Goal: Task Accomplishment & Management: Manage account settings

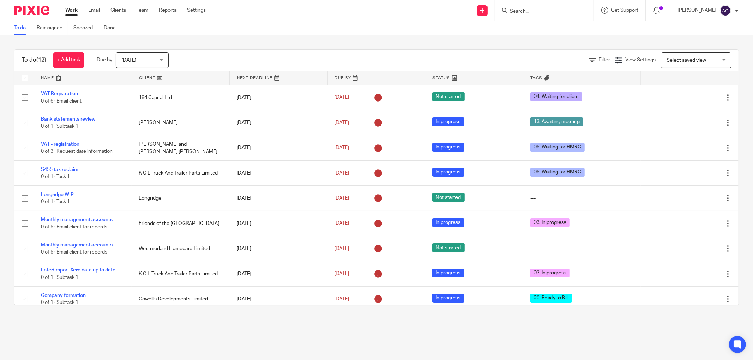
click at [521, 13] on input "Search" at bounding box center [541, 11] width 64 height 6
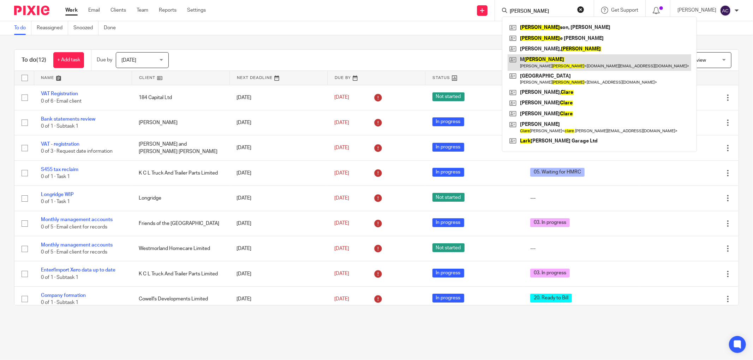
type input "clark"
click at [545, 62] on link at bounding box center [600, 62] width 184 height 16
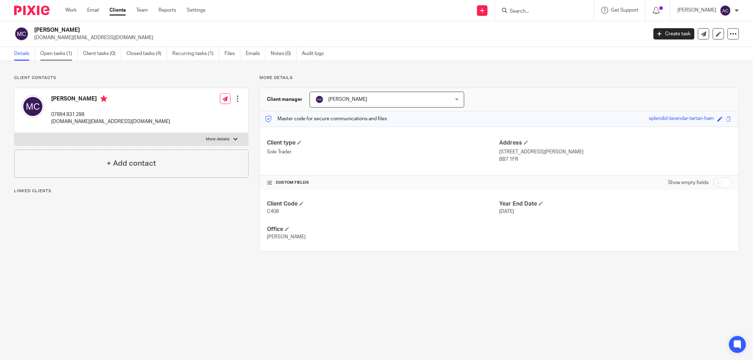
click at [59, 53] on link "Open tasks (1)" at bounding box center [58, 54] width 37 height 14
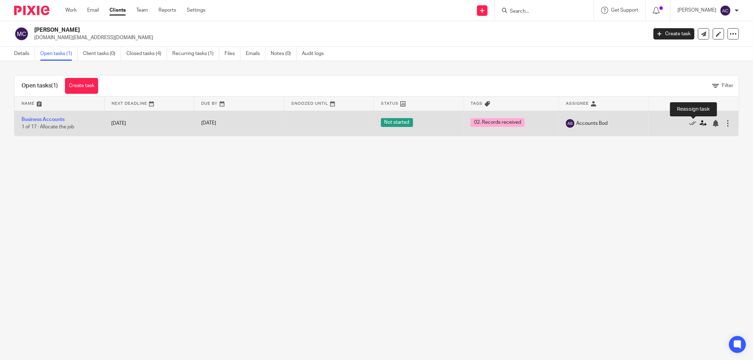
click at [700, 124] on icon at bounding box center [703, 123] width 7 height 7
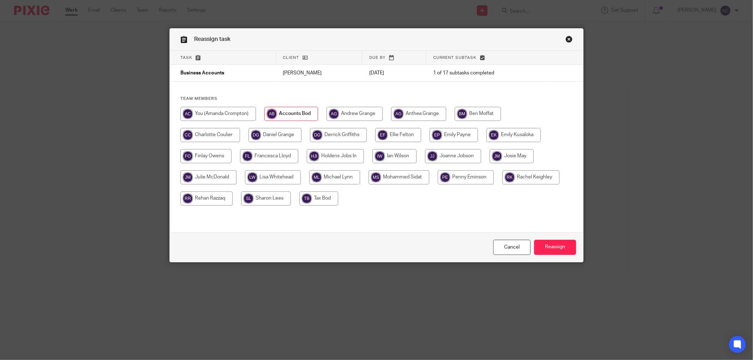
click at [389, 175] on input "radio" at bounding box center [399, 178] width 61 height 14
radio input "true"
click at [548, 246] on input "Reassign" at bounding box center [555, 247] width 42 height 15
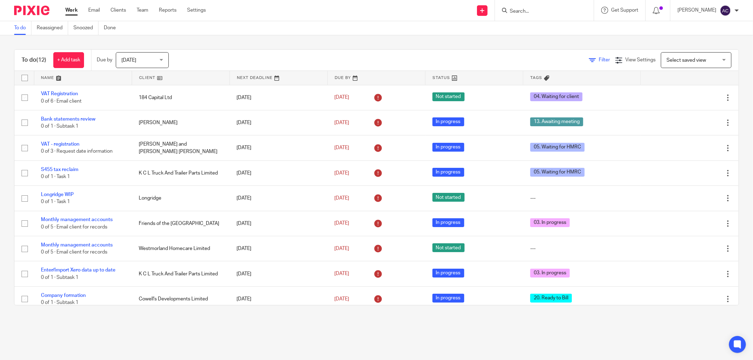
click at [589, 60] on icon at bounding box center [592, 60] width 7 height 7
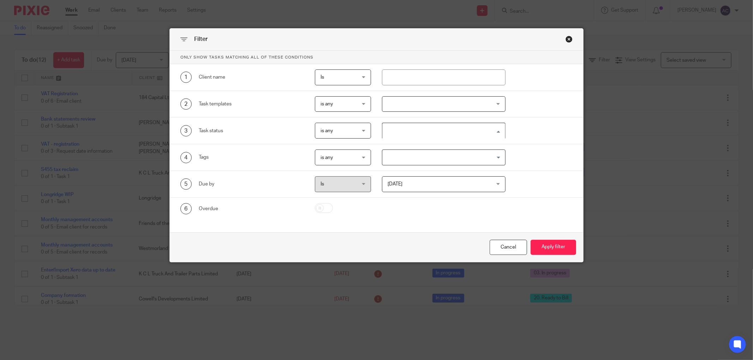
click at [449, 128] on input "Search for option" at bounding box center [442, 131] width 118 height 12
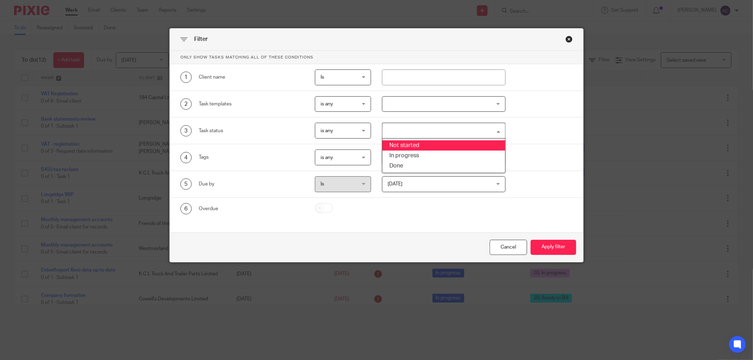
click at [566, 131] on div "3 Task status is any is any is any is none is_any Loading... Not started In pro…" at bounding box center [370, 131] width 403 height 16
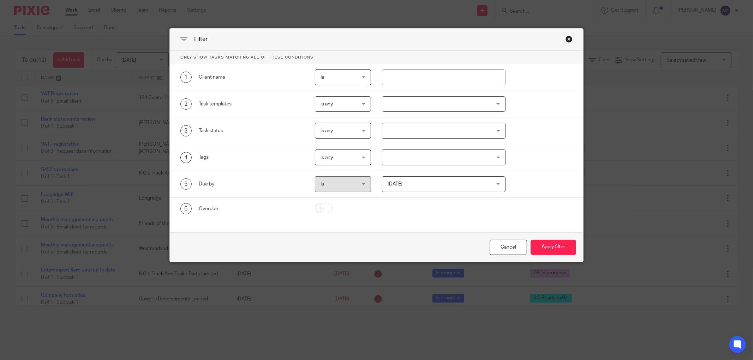
click at [476, 156] on input "Search for option" at bounding box center [442, 157] width 118 height 12
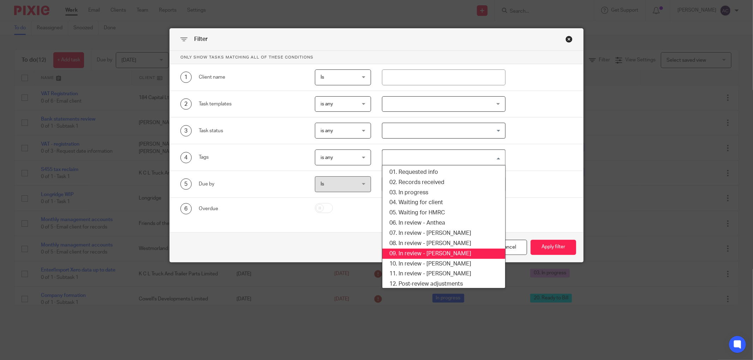
click at [447, 251] on li "09. In review - Amanda" at bounding box center [443, 254] width 123 height 10
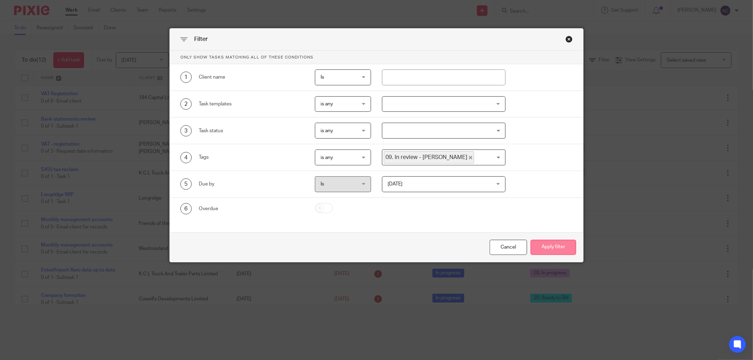
click at [541, 241] on button "Apply filter" at bounding box center [554, 247] width 46 height 15
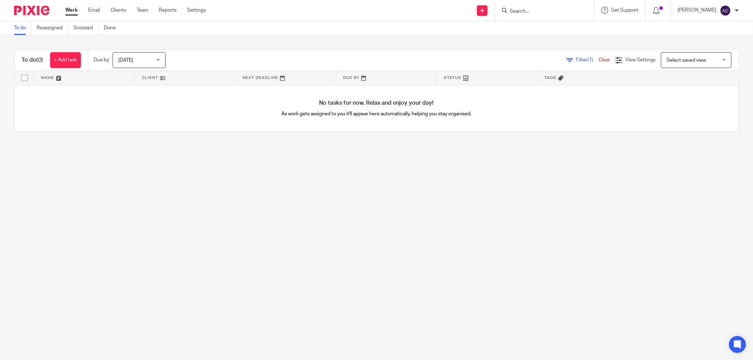
click at [143, 58] on span "[DATE]" at bounding box center [136, 60] width 37 height 15
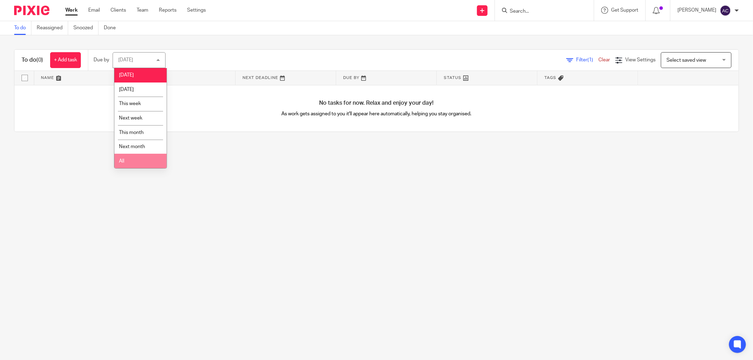
click at [129, 162] on li "All" at bounding box center [140, 161] width 52 height 14
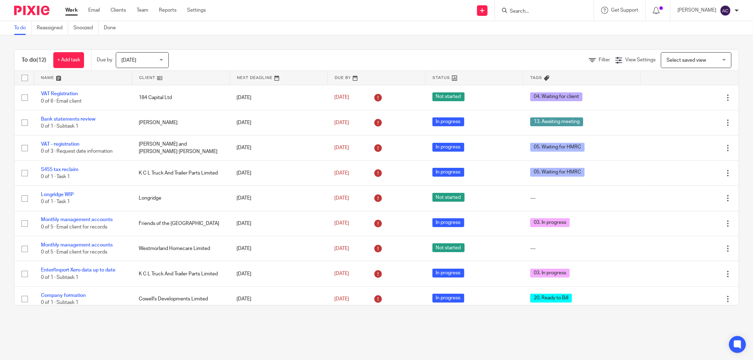
click at [554, 10] on input "Search" at bounding box center [541, 11] width 64 height 6
type input "hi-pol"
click at [564, 34] on link at bounding box center [567, 30] width 119 height 16
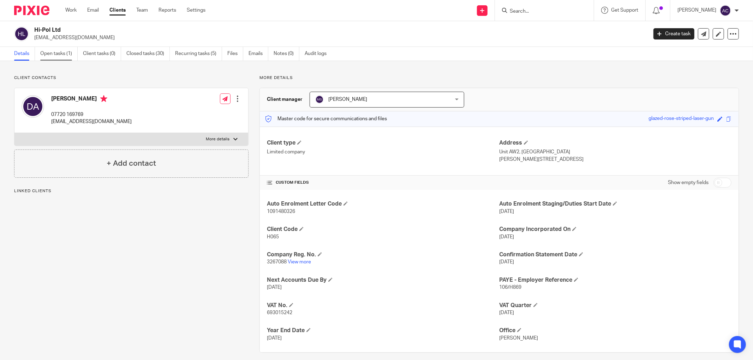
click at [56, 55] on link "Open tasks (1)" at bounding box center [58, 54] width 37 height 14
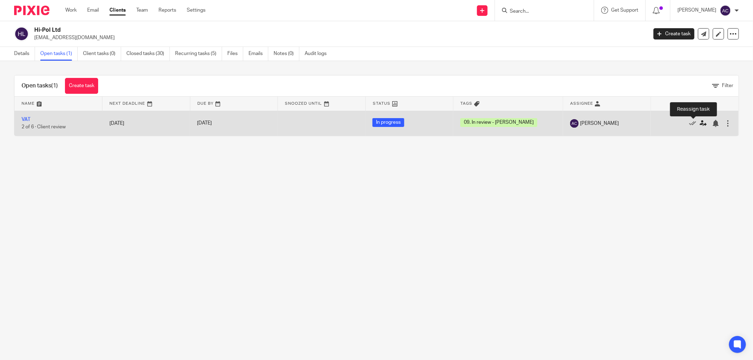
click at [700, 124] on icon at bounding box center [703, 123] width 7 height 7
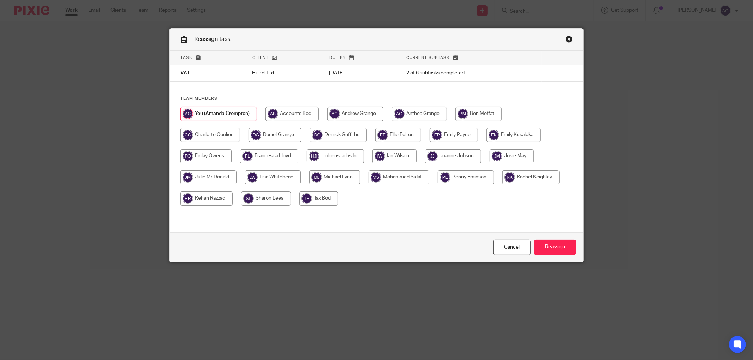
click at [377, 174] on input "radio" at bounding box center [399, 178] width 61 height 14
radio input "true"
click at [554, 248] on input "Reassign" at bounding box center [555, 247] width 42 height 15
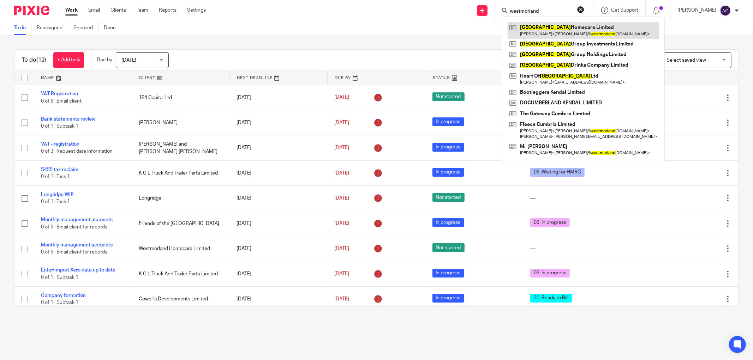
type input "westmorland"
click at [573, 33] on link at bounding box center [583, 30] width 151 height 16
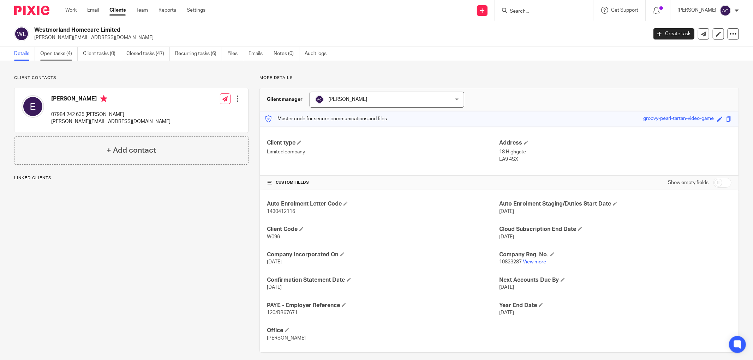
click at [65, 54] on link "Open tasks (4)" at bounding box center [58, 54] width 37 height 14
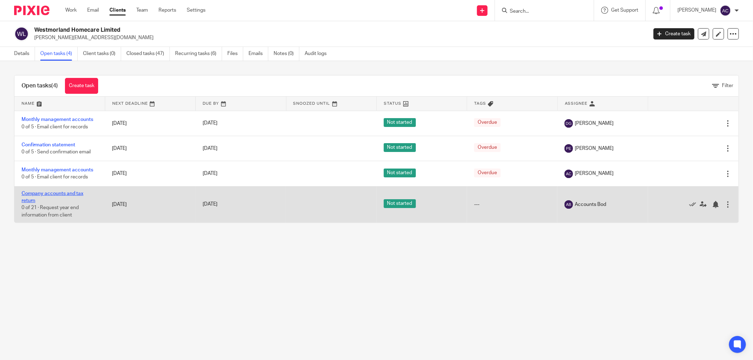
click at [74, 193] on link "Company accounts and tax return" at bounding box center [53, 197] width 62 height 12
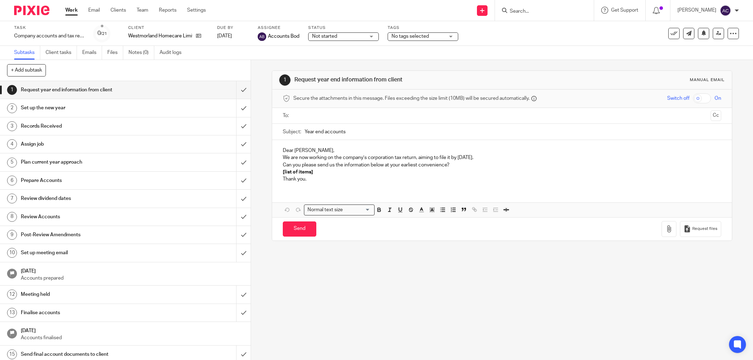
click at [425, 36] on span "No tags selected" at bounding box center [410, 36] width 37 height 5
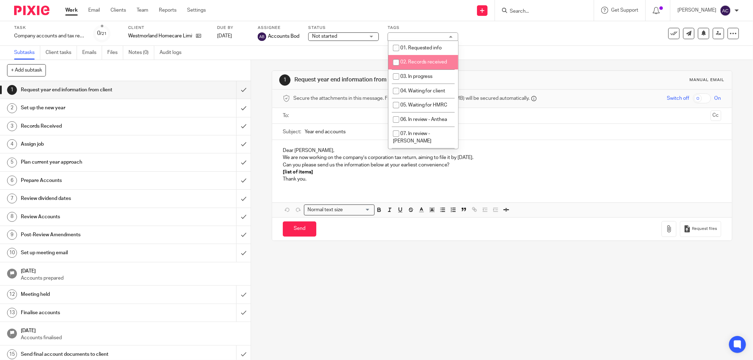
click at [423, 61] on span "02. Records received" at bounding box center [423, 62] width 47 height 5
checkbox input "true"
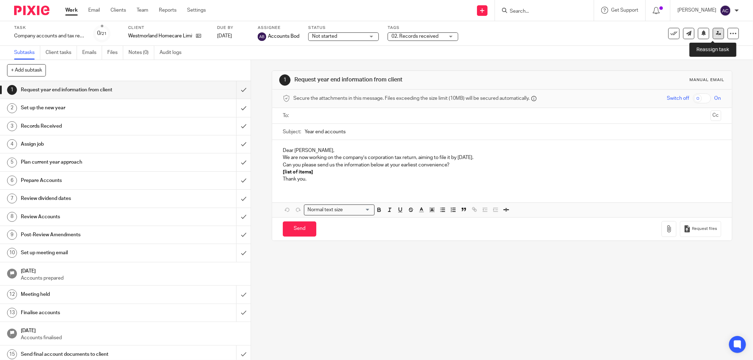
click at [716, 35] on icon at bounding box center [718, 33] width 5 height 5
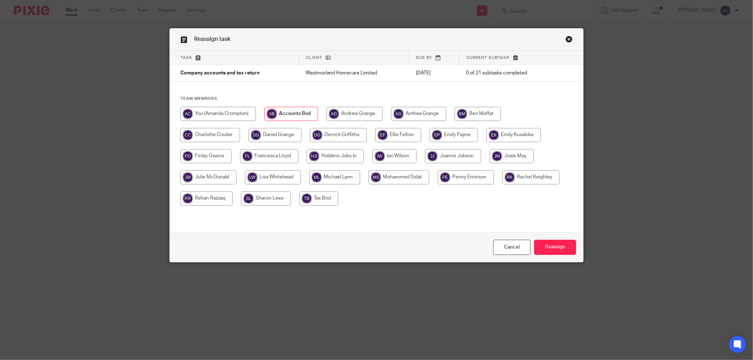
click at [204, 202] on input "radio" at bounding box center [206, 199] width 52 height 14
radio input "true"
click at [544, 248] on input "Reassign" at bounding box center [555, 247] width 42 height 15
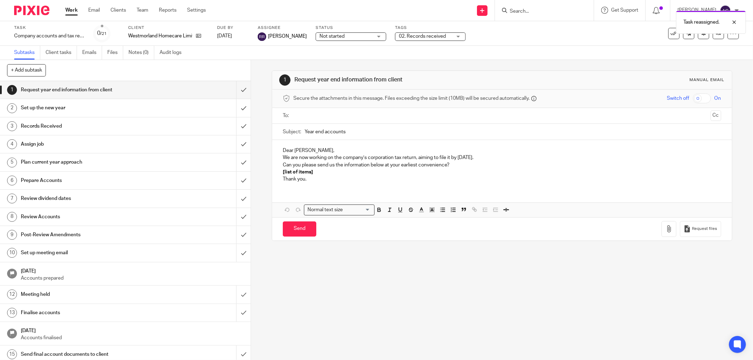
click at [73, 12] on link "Work" at bounding box center [71, 10] width 12 height 7
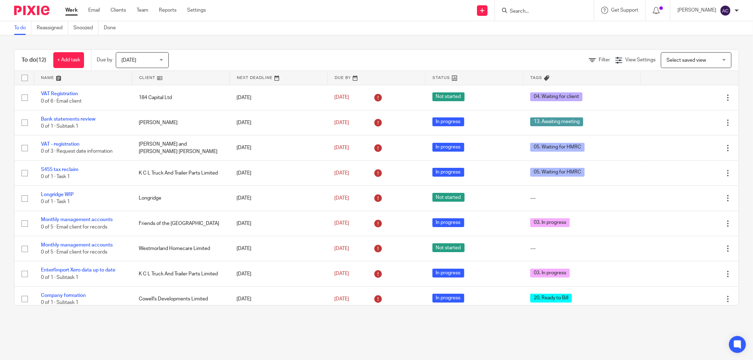
scroll to position [89, 0]
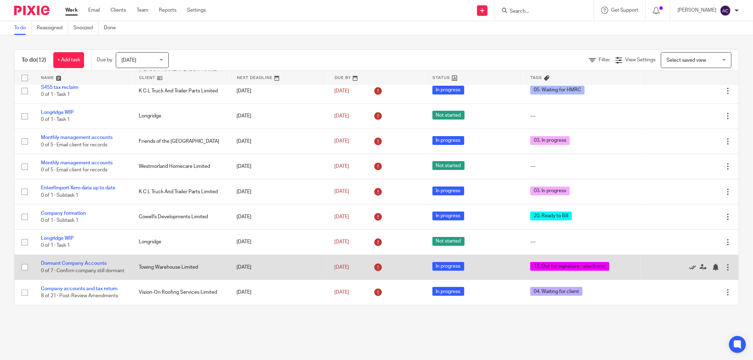
click at [689, 264] on icon at bounding box center [692, 267] width 7 height 7
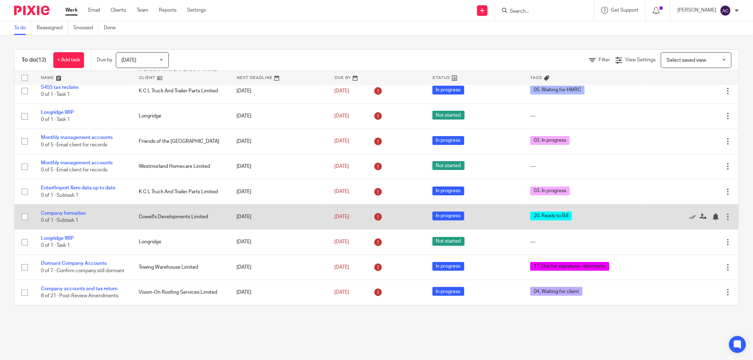
scroll to position [59, 0]
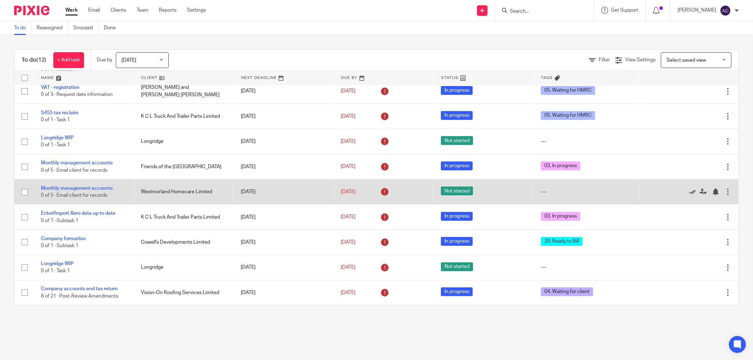
click at [689, 192] on icon at bounding box center [692, 192] width 7 height 7
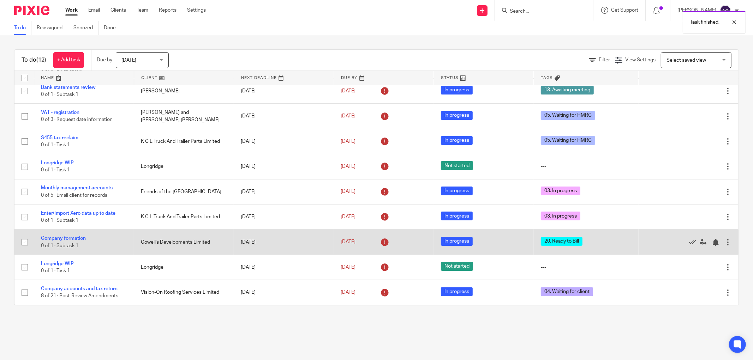
scroll to position [0, 0]
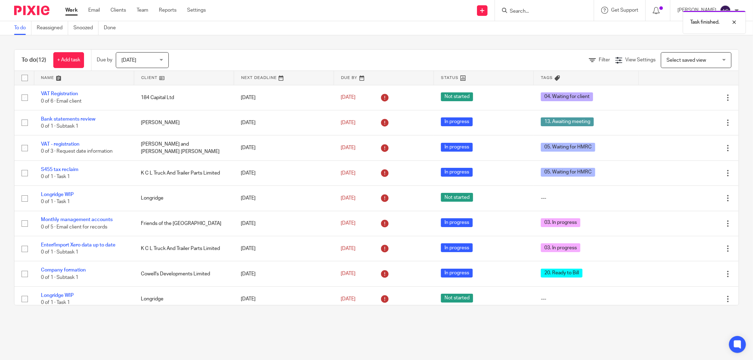
click at [159, 61] on span "[DATE]" at bounding box center [139, 60] width 37 height 15
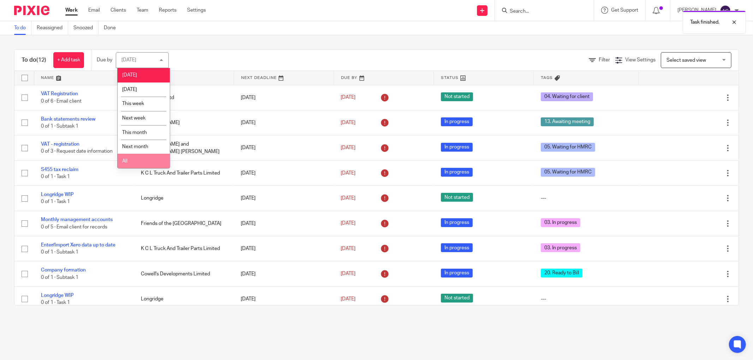
click at [145, 160] on li "All" at bounding box center [144, 161] width 52 height 14
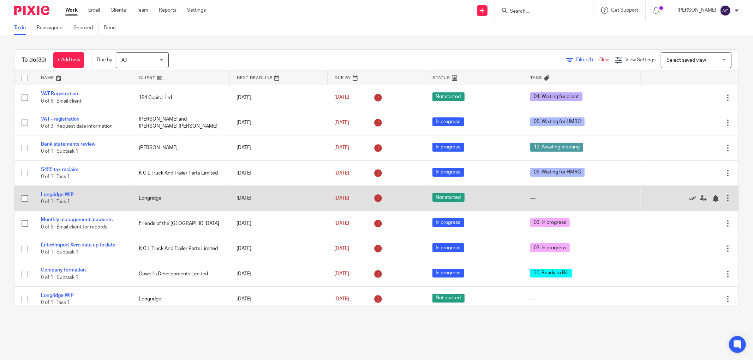
click at [689, 199] on icon at bounding box center [692, 198] width 7 height 7
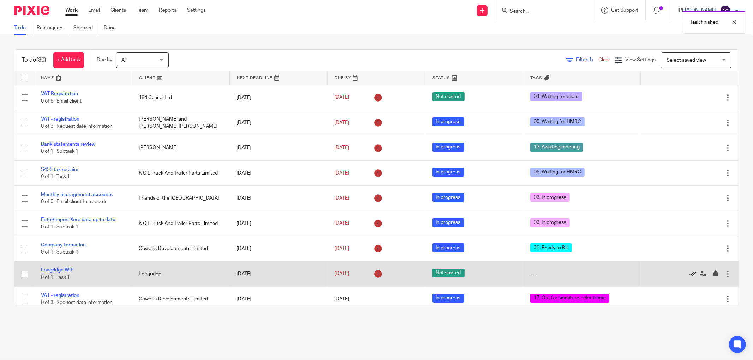
click at [689, 274] on icon at bounding box center [692, 274] width 7 height 7
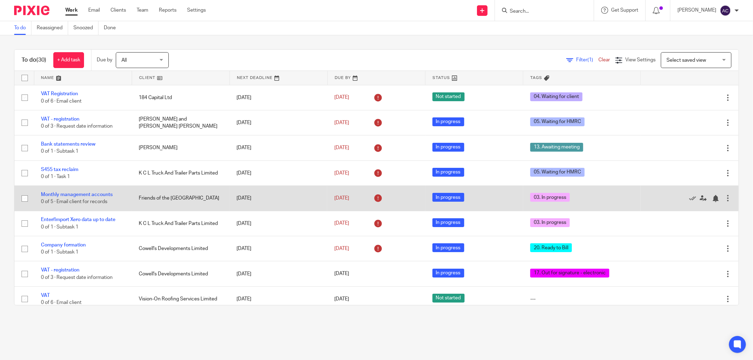
click at [311, 204] on td "[DATE]" at bounding box center [278, 198] width 98 height 25
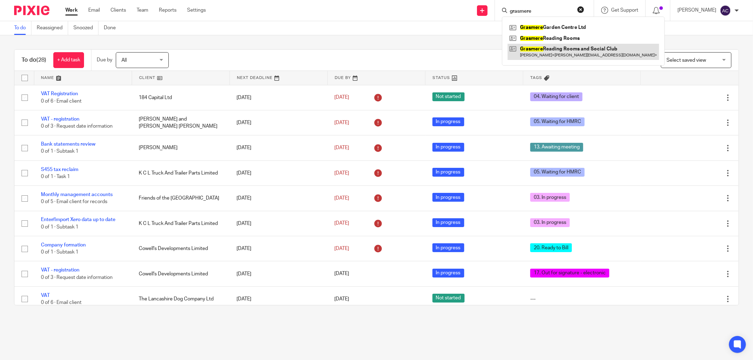
type input "grasmere"
click at [550, 47] on link at bounding box center [583, 52] width 151 height 16
click at [520, 54] on link at bounding box center [583, 52] width 151 height 16
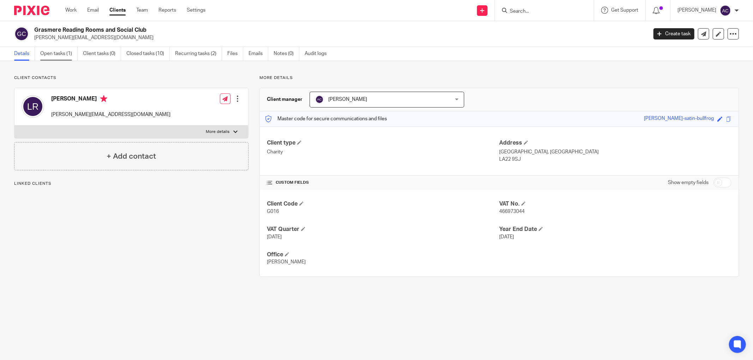
click at [64, 55] on link "Open tasks (1)" at bounding box center [58, 54] width 37 height 14
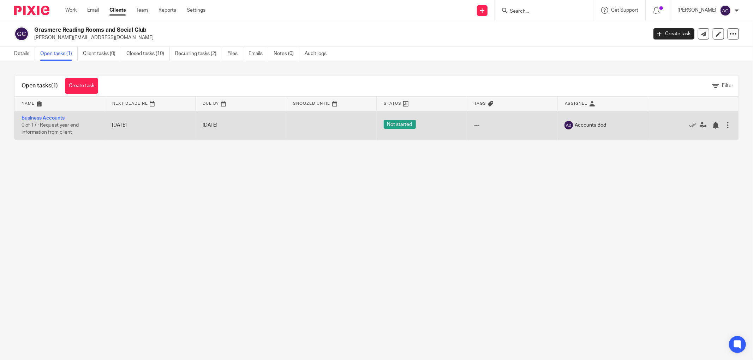
click at [59, 117] on link "Business Accounts" at bounding box center [43, 118] width 43 height 5
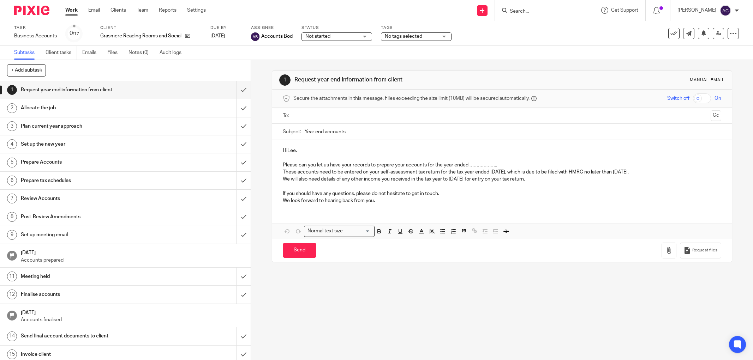
click at [433, 34] on span "No tags selected" at bounding box center [411, 36] width 53 height 7
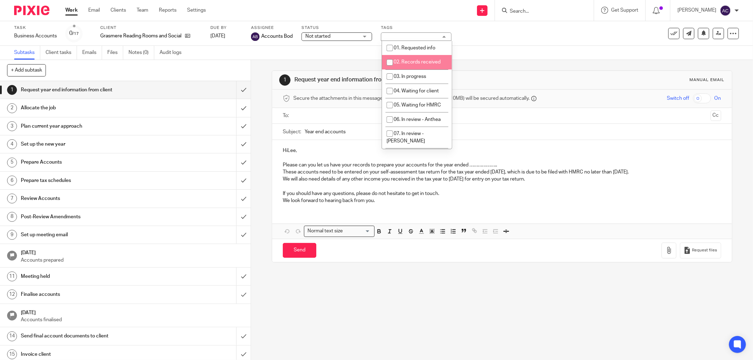
click at [407, 63] on span "02. Records received" at bounding box center [417, 62] width 47 height 5
checkbox input "true"
click at [488, 41] on div "Task Business Accounts Save Business Accounts 0 /17 Client Grasmere Reading Roo…" at bounding box center [316, 33] width 604 height 17
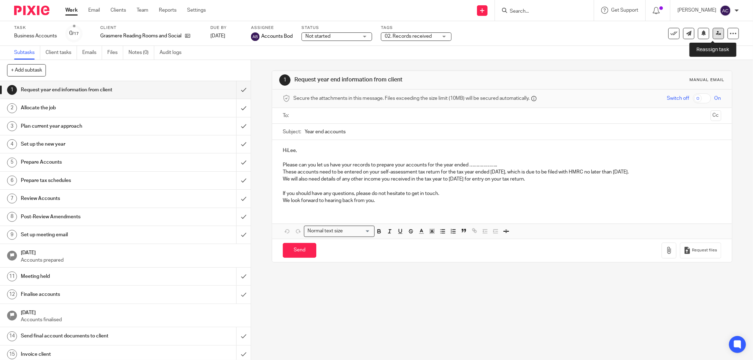
click at [716, 36] on icon at bounding box center [718, 33] width 5 height 5
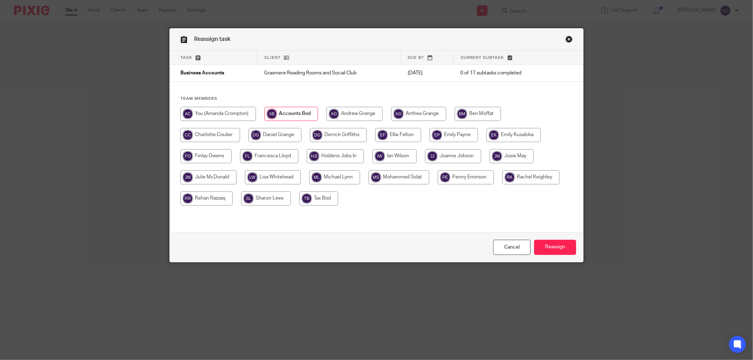
click at [417, 181] on input "radio" at bounding box center [399, 178] width 61 height 14
radio input "true"
click at [551, 246] on input "Reassign" at bounding box center [555, 247] width 42 height 15
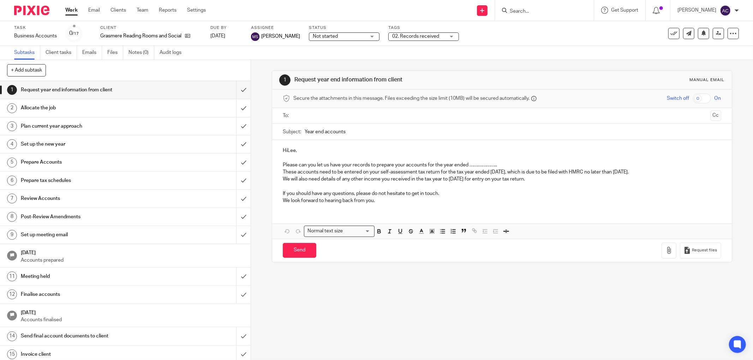
click at [70, 12] on link "Work" at bounding box center [71, 10] width 12 height 7
